Goal: Find specific page/section

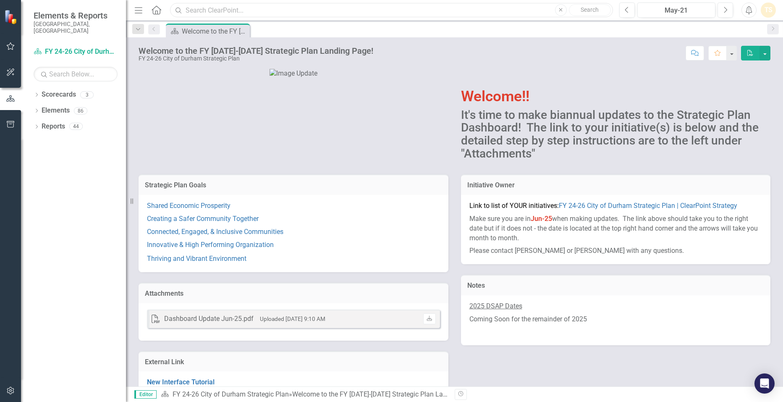
click at [229, 13] on input "text" at bounding box center [391, 10] width 443 height 15
type input "w"
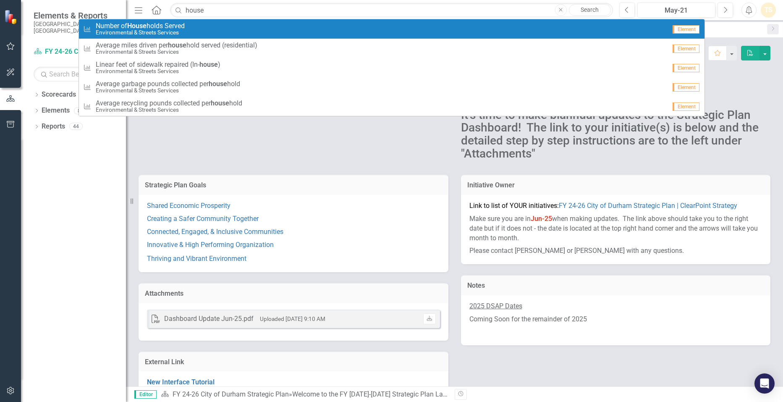
click at [222, 24] on div "Measure Number of House holds Served Environmental & Streets Services" at bounding box center [374, 29] width 583 height 14
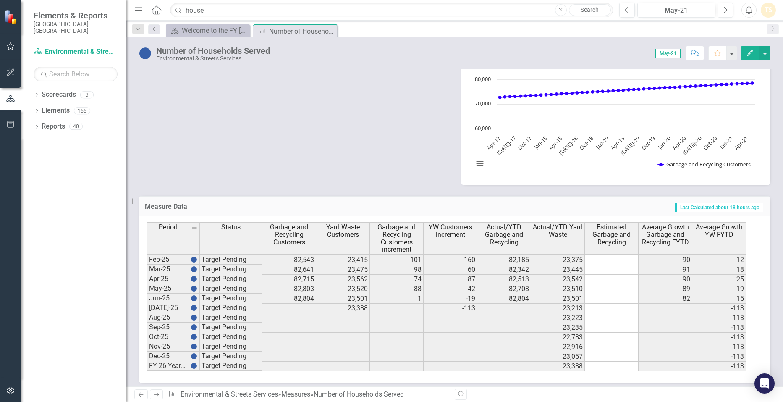
scroll to position [574, 0]
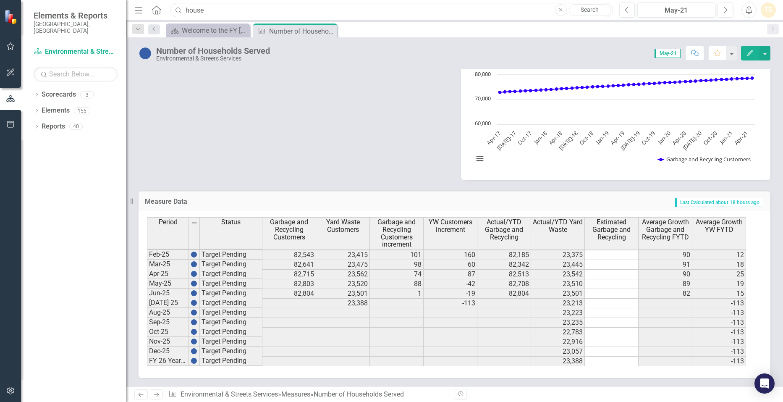
drag, startPoint x: 265, startPoint y: 3, endPoint x: 118, endPoint y: 5, distance: 147.8
click at [118, 5] on div "Elements & Reports City of [GEOGRAPHIC_DATA], [GEOGRAPHIC_DATA] Scorecard Envir…" at bounding box center [391, 201] width 783 height 402
click at [367, 5] on input "recycle" at bounding box center [391, 10] width 443 height 15
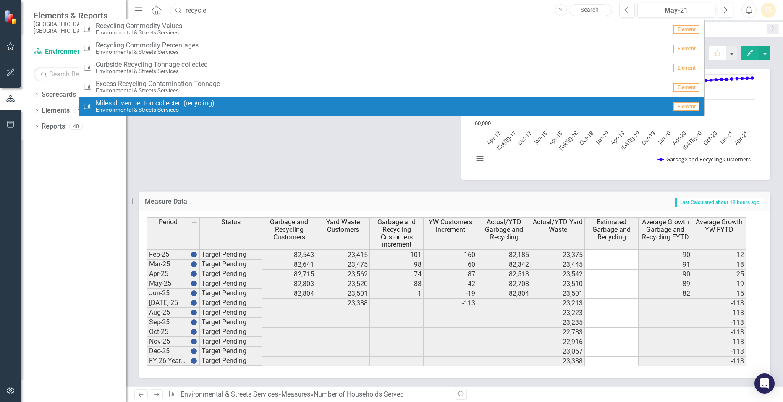
type input "recycle"
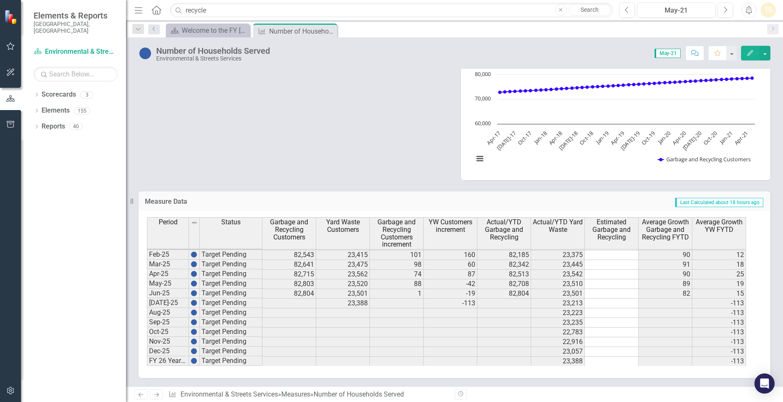
drag, startPoint x: 296, startPoint y: 295, endPoint x: 308, endPoint y: 295, distance: 12.2
click at [308, 295] on td "82,804" at bounding box center [289, 294] width 54 height 10
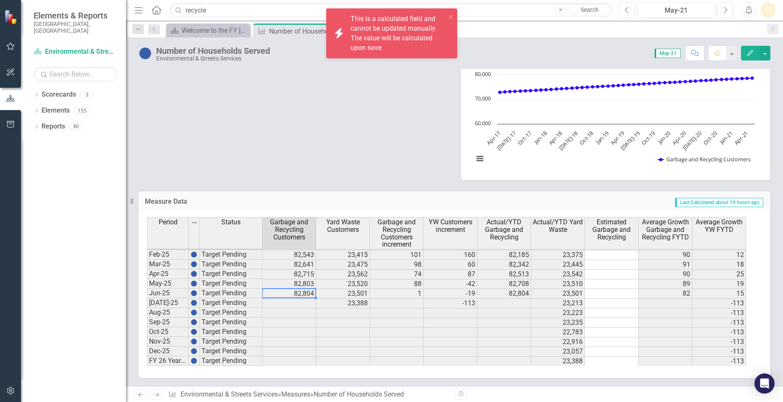
click at [297, 294] on td "82,804" at bounding box center [289, 294] width 54 height 10
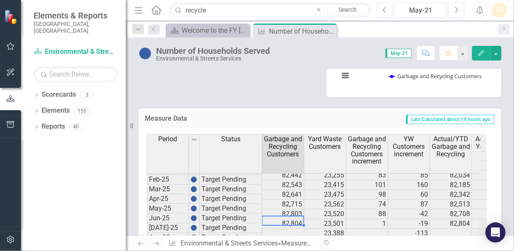
scroll to position [795, 0]
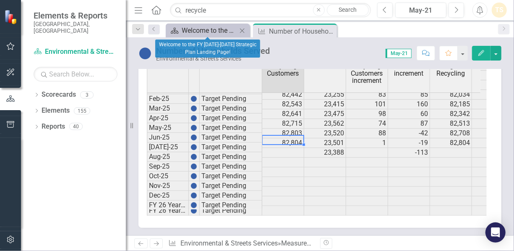
click at [201, 30] on div "Welcome to the FY [DATE]-[DATE] Strategic Plan Landing Page!" at bounding box center [209, 30] width 55 height 10
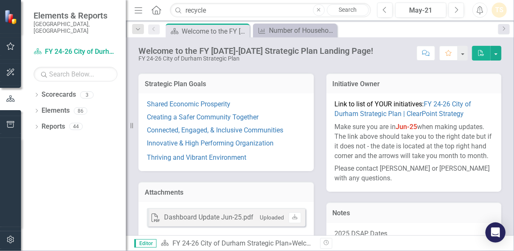
scroll to position [81, 0]
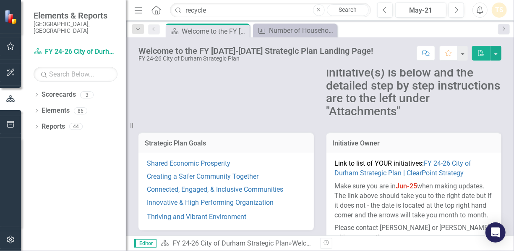
click at [217, 2] on div "Menu Home Search recycle Close Search" at bounding box center [250, 10] width 237 height 16
drag, startPoint x: 218, startPoint y: 12, endPoint x: 59, endPoint y: 10, distance: 159.6
click at [59, 10] on div "Elements & Reports City of [GEOGRAPHIC_DATA], [GEOGRAPHIC_DATA] Scorecard FY 24…" at bounding box center [257, 125] width 514 height 251
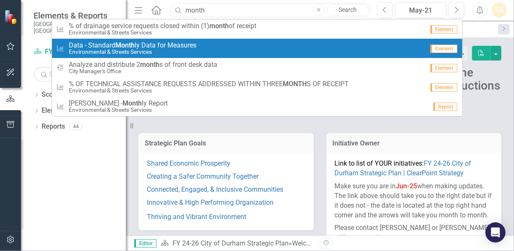
type input "month"
click at [97, 43] on span "Data - Standard Month ly Data for Measures" at bounding box center [133, 46] width 128 height 8
